Goal: Information Seeking & Learning: Learn about a topic

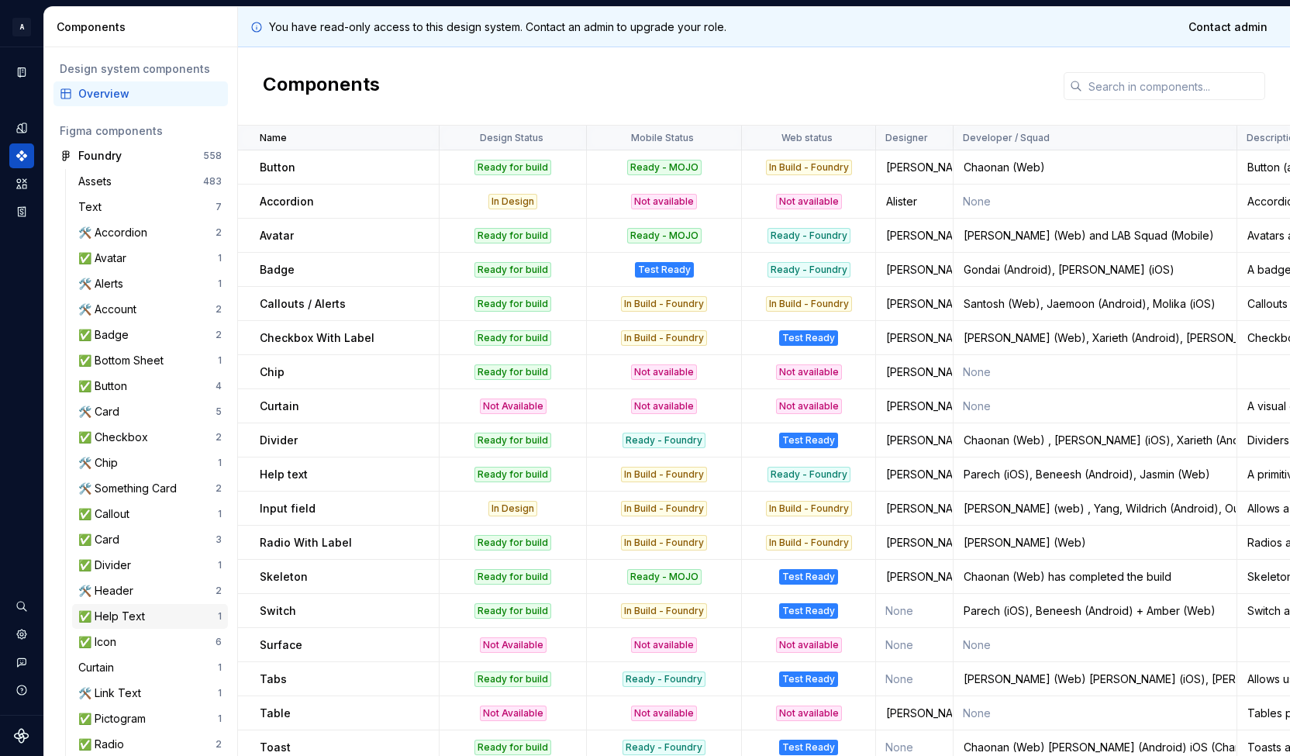
click at [153, 608] on div "✅ Help Text" at bounding box center [147, 615] width 139 height 15
click at [167, 622] on div "✅ Help Text" at bounding box center [147, 615] width 139 height 15
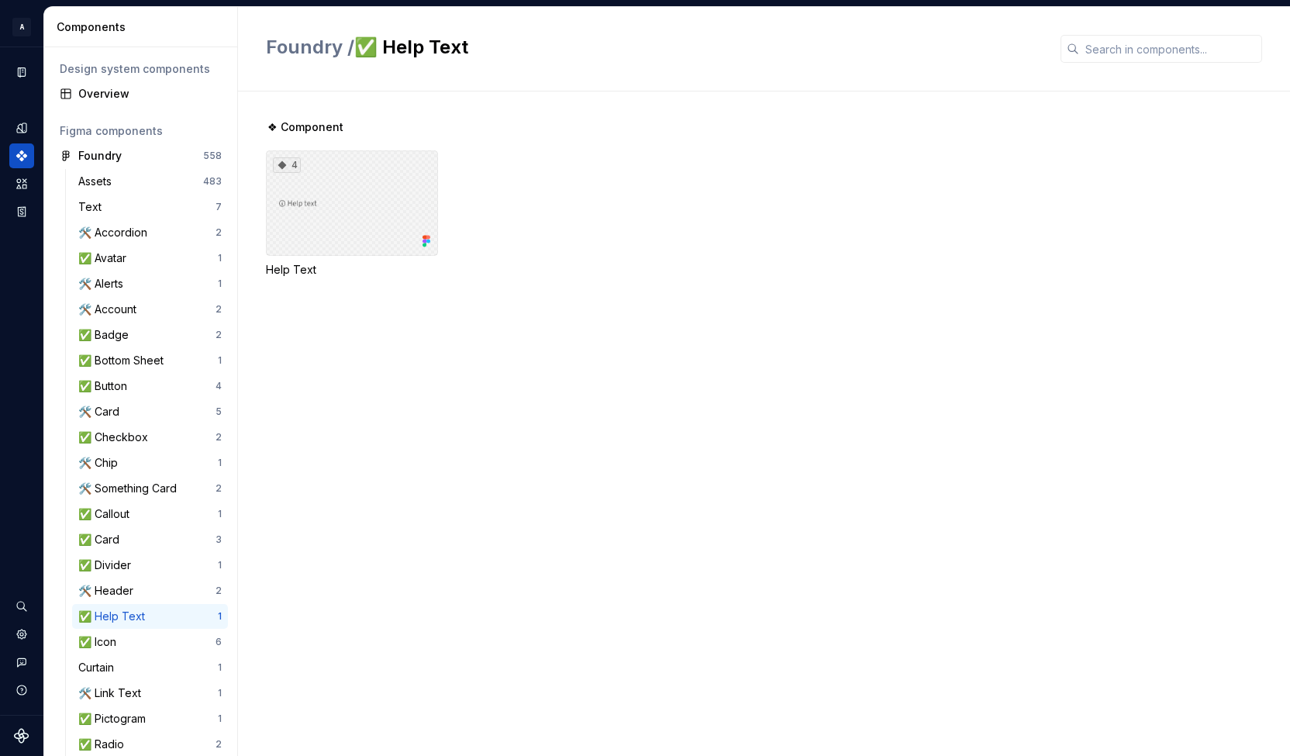
click at [407, 182] on div "4" at bounding box center [352, 202] width 172 height 105
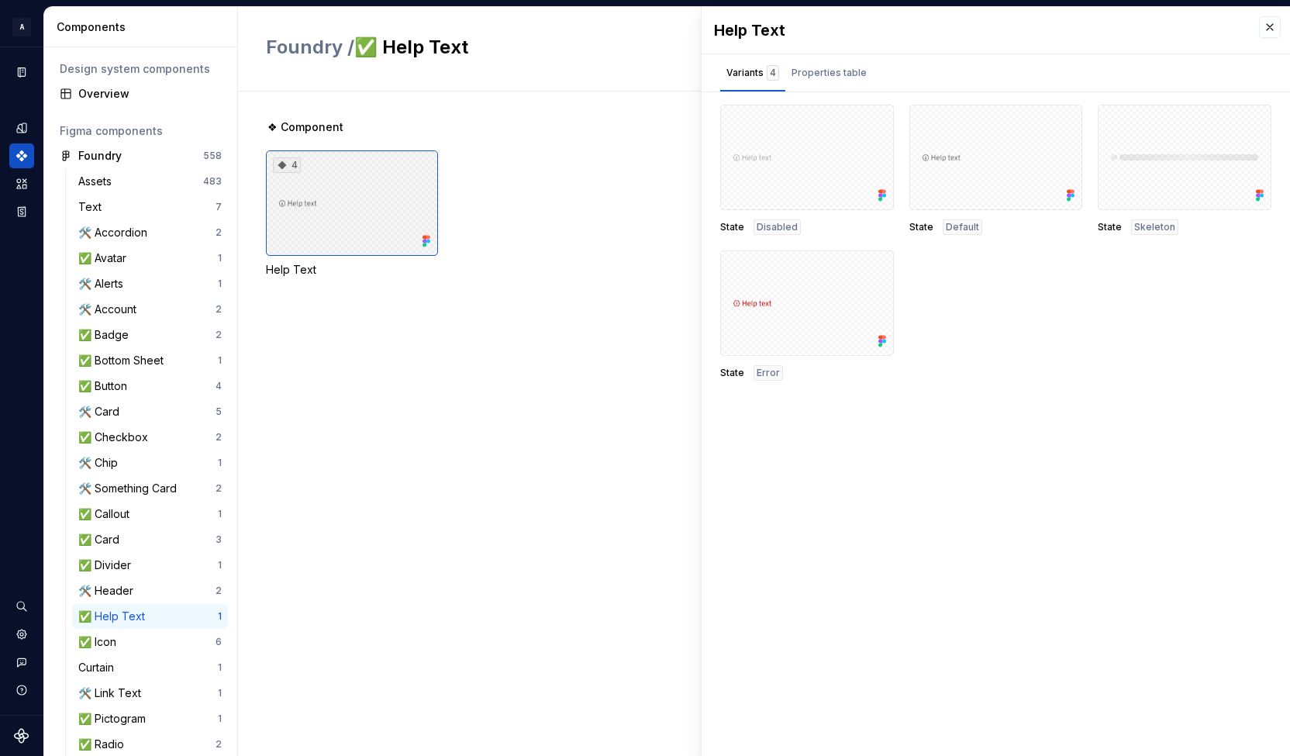
click at [360, 190] on div "4" at bounding box center [352, 202] width 172 height 105
click at [826, 75] on div "Properties table" at bounding box center [828, 72] width 75 height 15
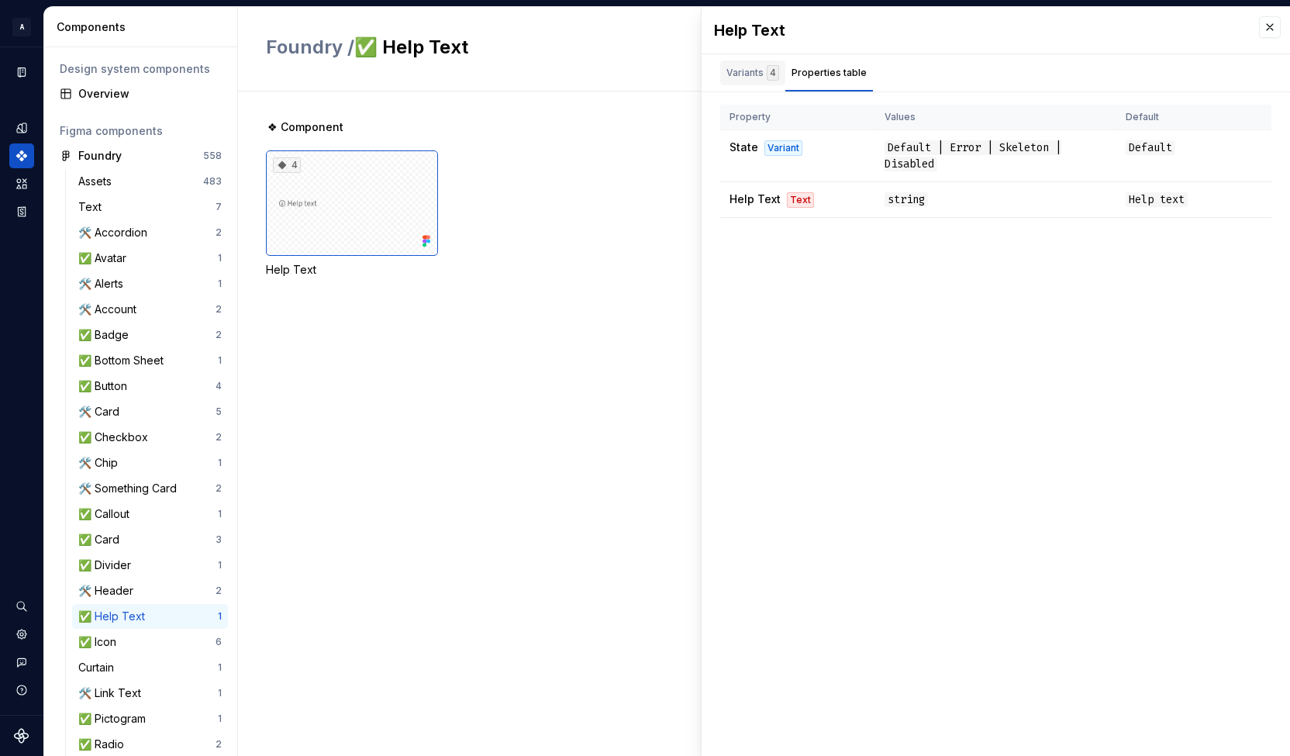
click at [752, 65] on div "Variants 4" at bounding box center [752, 72] width 53 height 15
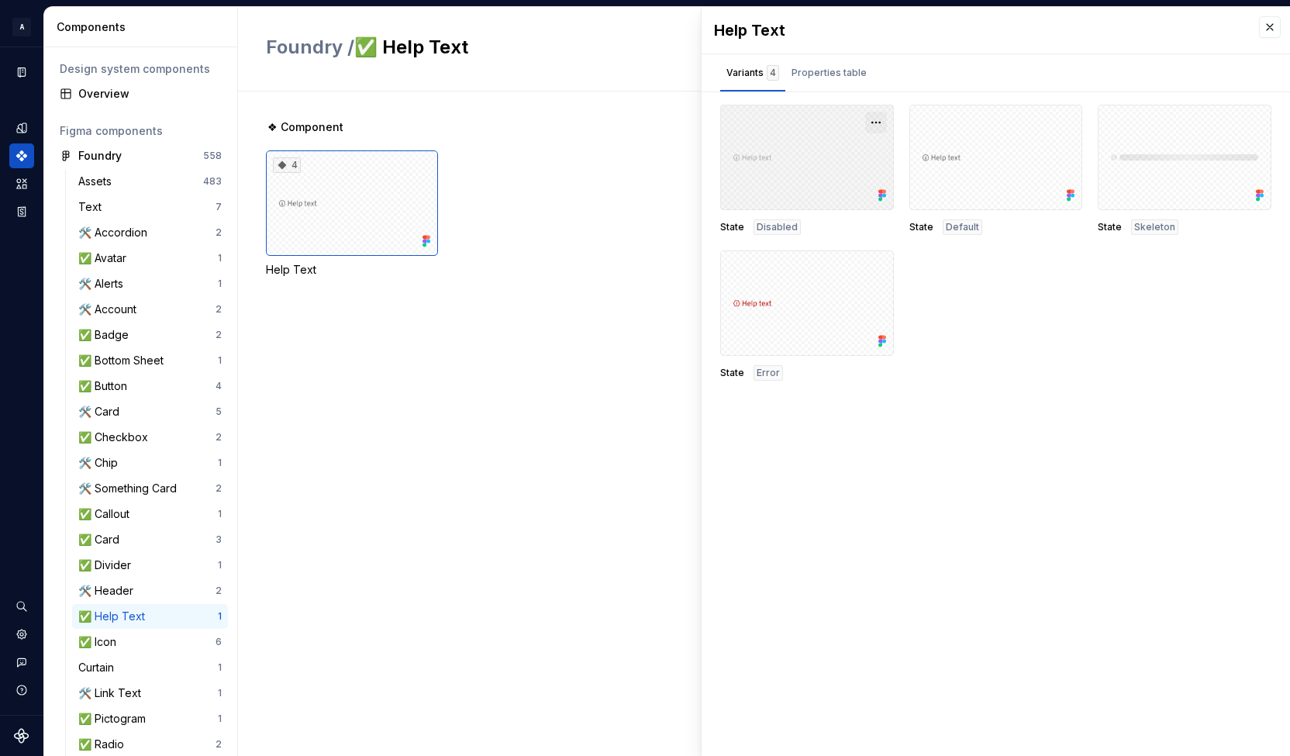
click at [878, 122] on button "button" at bounding box center [876, 123] width 22 height 22
click at [797, 152] on div "Open in [GEOGRAPHIC_DATA]" at bounding box center [826, 167] width 101 height 46
